Goal: Communication & Community: Answer question/provide support

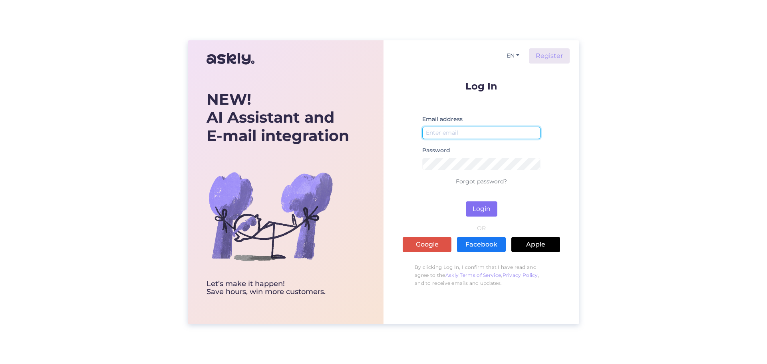
type input "[PERSON_NAME][EMAIL_ADDRESS][DOMAIN_NAME]"
click at [487, 209] on button "Login" at bounding box center [482, 208] width 32 height 15
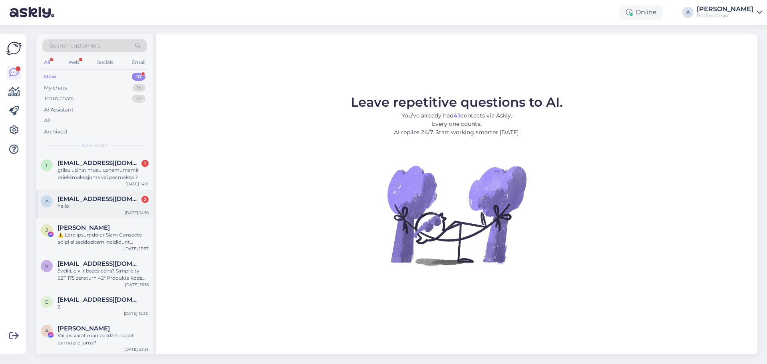
click at [90, 207] on div "hello" at bounding box center [103, 206] width 91 height 7
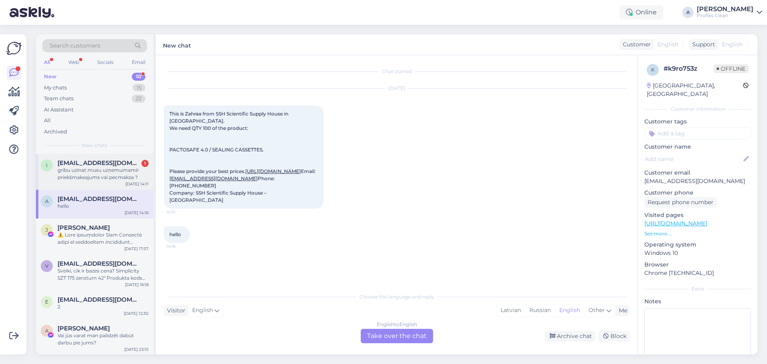
click at [103, 172] on div "gribu uzinat musu uzņemumamir priekšmaksajums vai pecmaksa ?" at bounding box center [103, 174] width 91 height 14
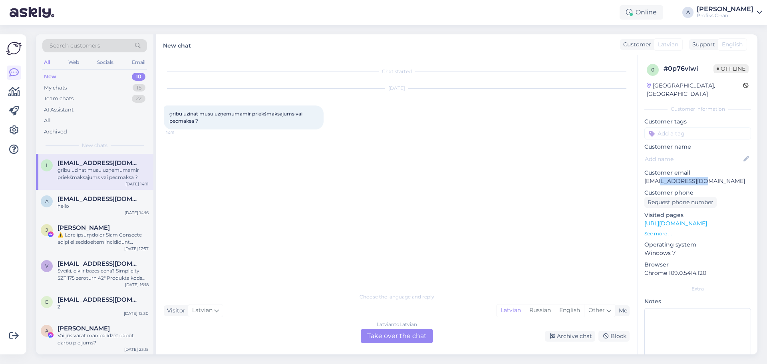
drag, startPoint x: 704, startPoint y: 176, endPoint x: 661, endPoint y: 177, distance: 43.6
click at [661, 177] on div "0 # 0p76vlwi Offline [GEOGRAPHIC_DATA], Riga Customer information Customer tags…" at bounding box center [697, 223] width 119 height 337
copy p "[DOMAIN_NAME]"
click at [401, 338] on div "Latvian to Latvian Take over the chat" at bounding box center [397, 336] width 72 height 14
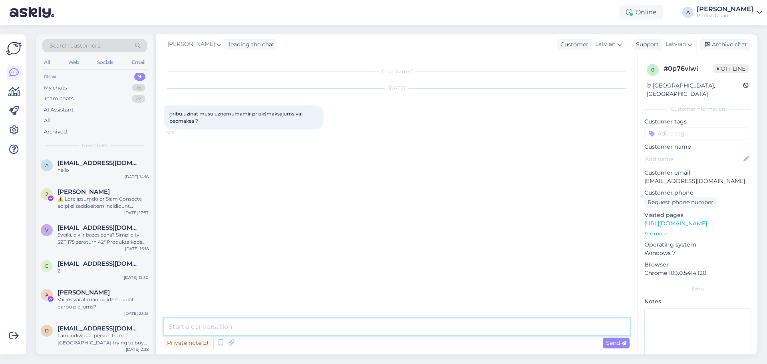
click at [211, 327] on textarea at bounding box center [397, 326] width 466 height 17
type textarea "Labdien."
type textarea "Kas esat par uzņēmumu?"
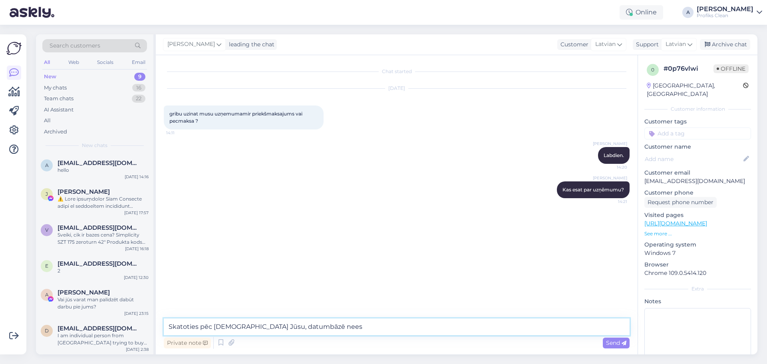
click at [277, 328] on textarea "Skatoties pēc [DEMOGRAPHIC_DATA] Jūsu, datumbāzē nees" at bounding box center [397, 326] width 466 height 17
click at [314, 326] on textarea "Skatoties pēc [DEMOGRAPHIC_DATA] Jūsu, datubāzē nees" at bounding box center [397, 326] width 466 height 17
type textarea "Skatoties pēc [DEMOGRAPHIC_DATA] Jūsu, datubāzē neesat mums. Tad būs priekšapma…"
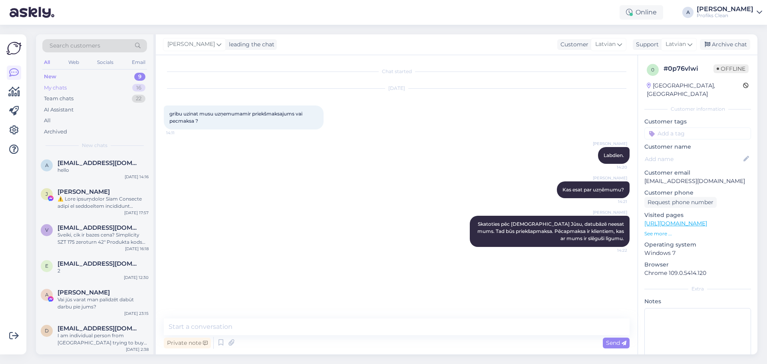
click at [75, 90] on div "My chats 16" at bounding box center [94, 87] width 105 height 11
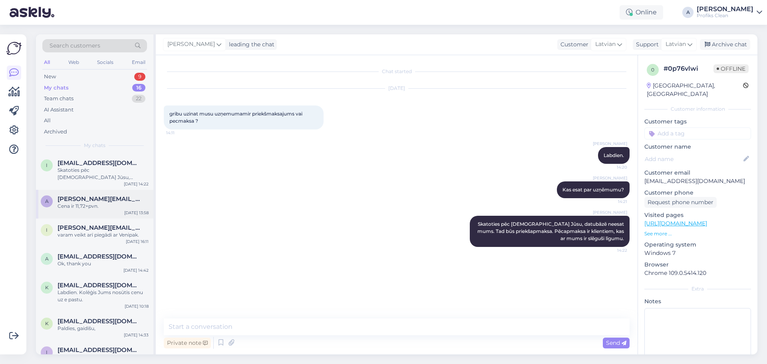
click at [115, 205] on div "Cena ir 11,72+pvn." at bounding box center [103, 206] width 91 height 7
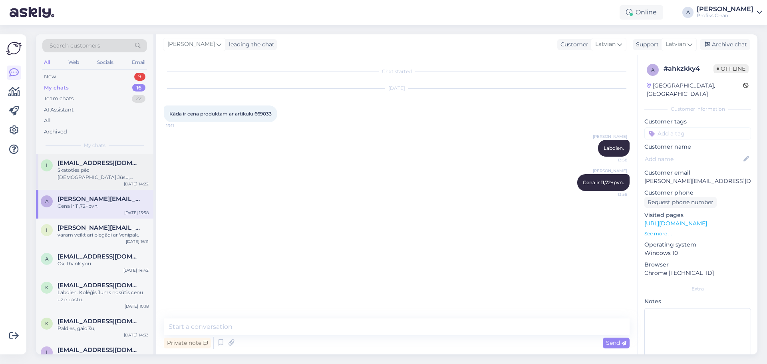
click at [105, 172] on div "Skatoties pēc [DEMOGRAPHIC_DATA] Jūsu, datubāzē neesat mums. Tad būs priekšapma…" at bounding box center [103, 174] width 91 height 14
